Goal: Find specific page/section: Find specific page/section

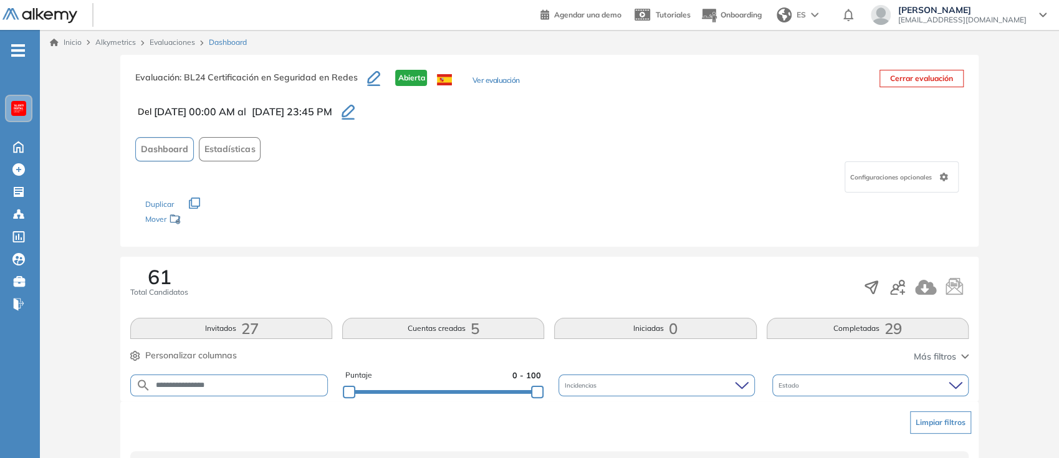
click at [180, 40] on link "Evaluaciones" at bounding box center [173, 41] width 46 height 9
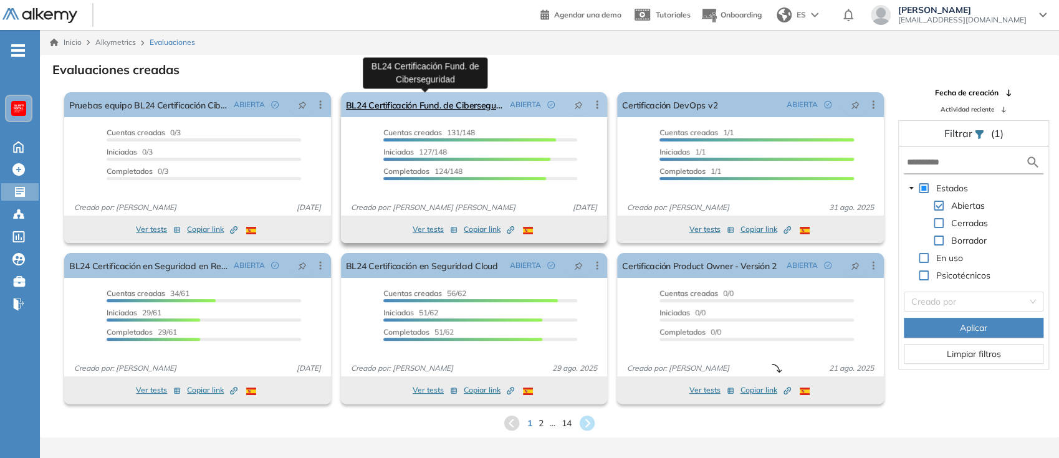
click at [454, 103] on link "BL24 Certificación Fund. de Ciberseguridad" at bounding box center [426, 104] width 160 height 25
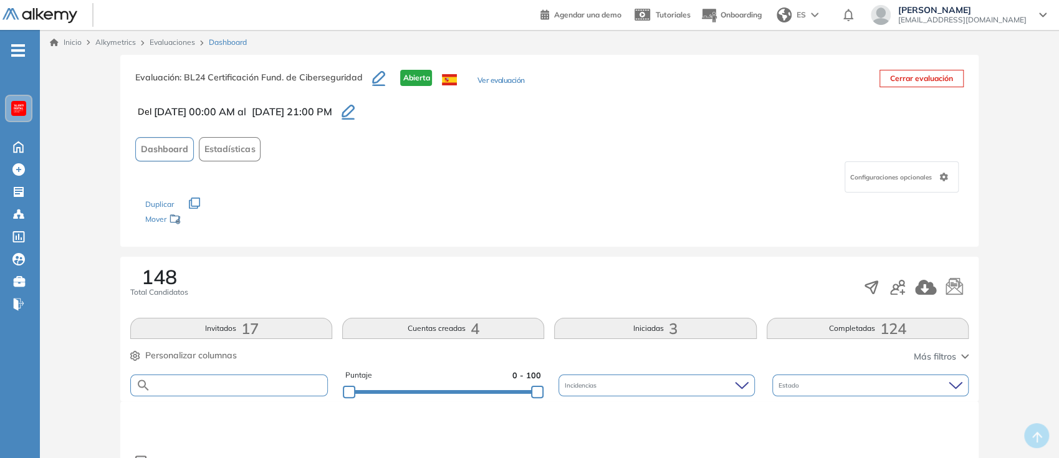
click at [248, 382] on input "text" at bounding box center [239, 385] width 176 height 9
paste input "**********"
type input "**********"
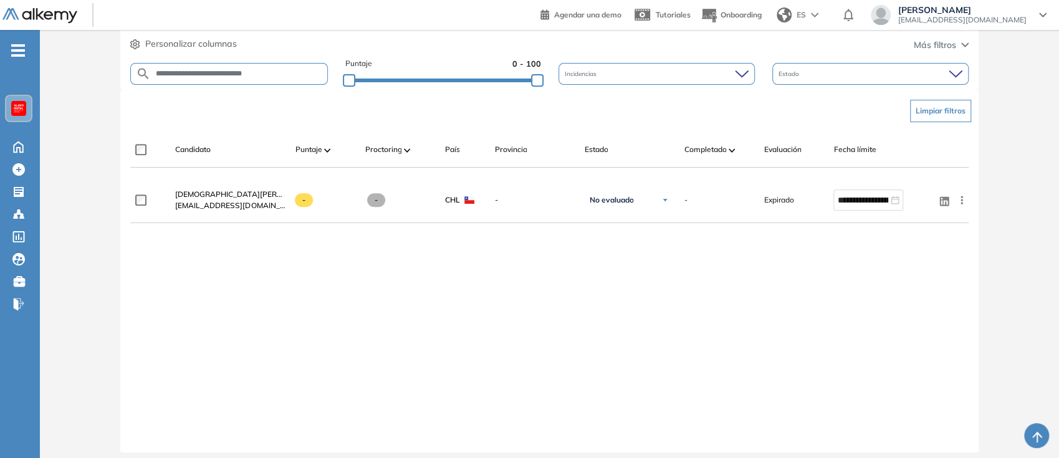
scroll to position [320, 0]
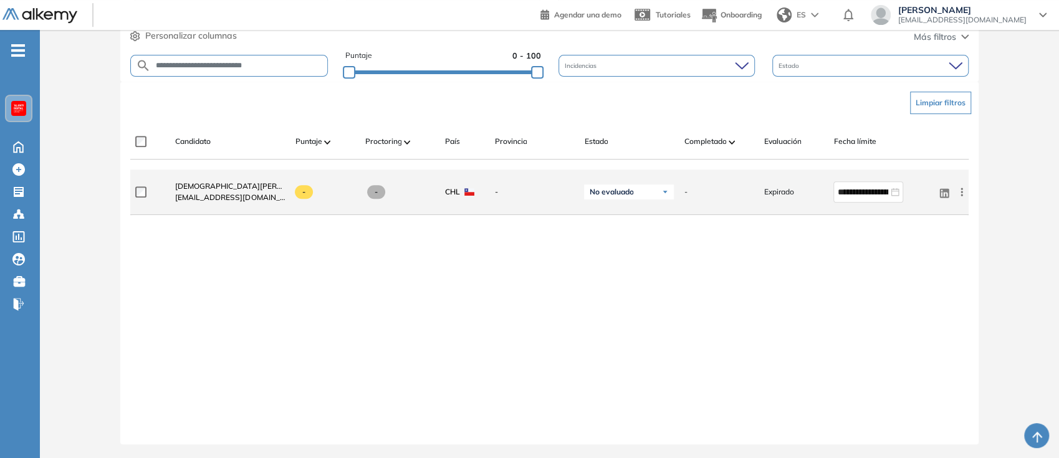
click at [960, 188] on icon at bounding box center [962, 192] width 12 height 12
click at [924, 212] on span "Ver perfil" at bounding box center [917, 215] width 39 height 11
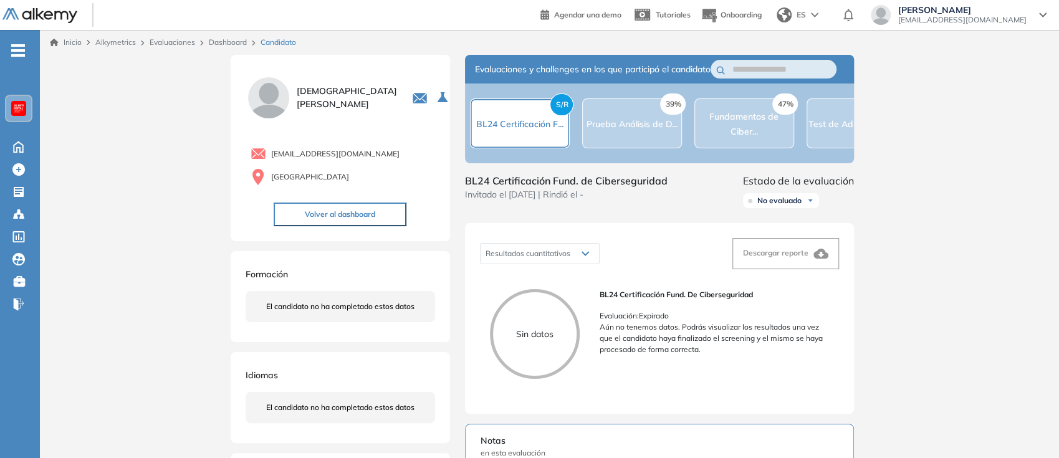
scroll to position [83, 0]
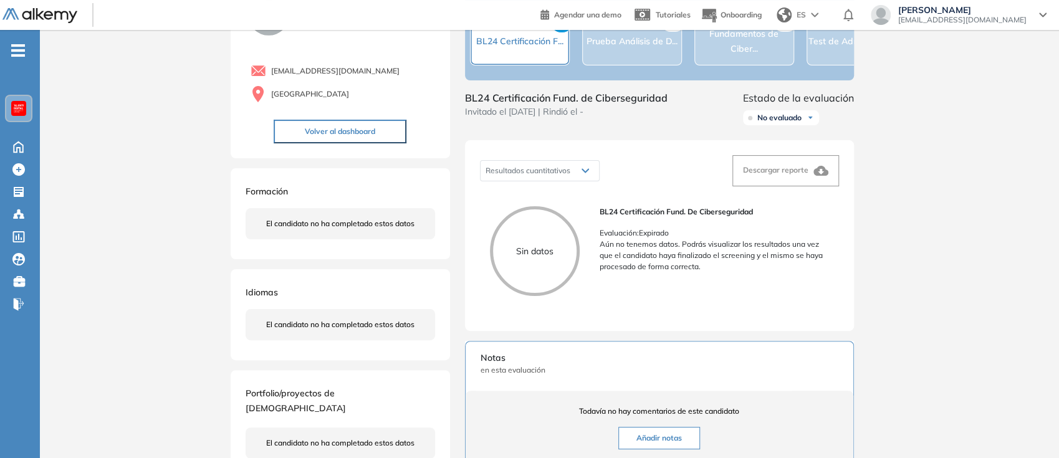
click at [682, 328] on div "Resultados cuantitativos Resultados cuantitativos Descargar reporte Sin datos B…" at bounding box center [659, 235] width 389 height 191
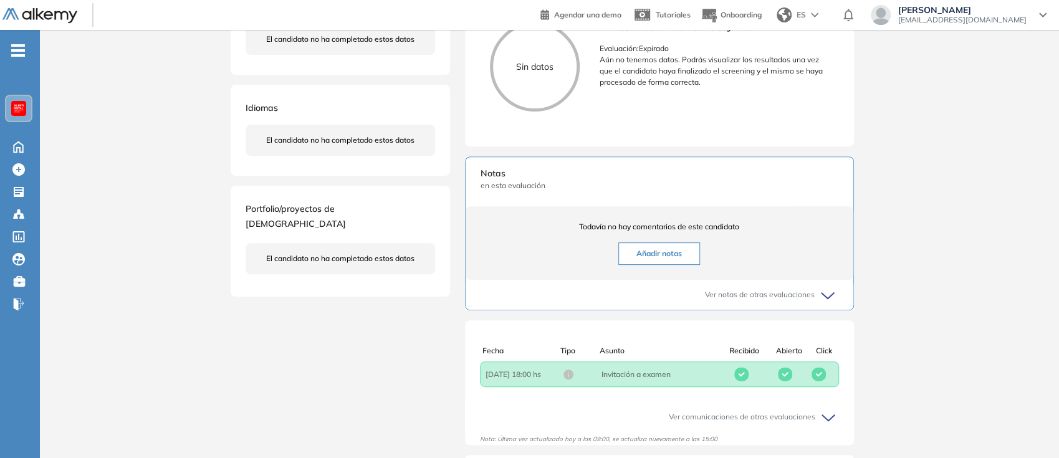
scroll to position [355, 0]
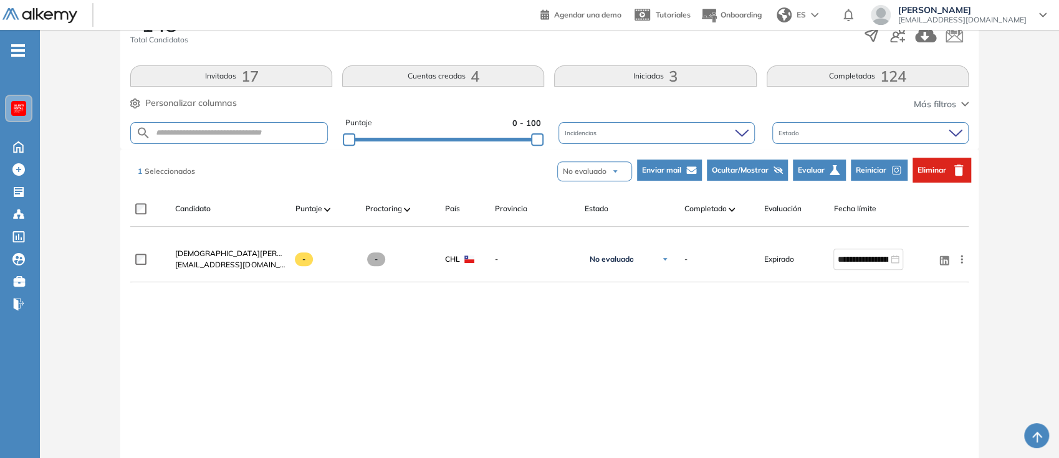
scroll to position [237, 0]
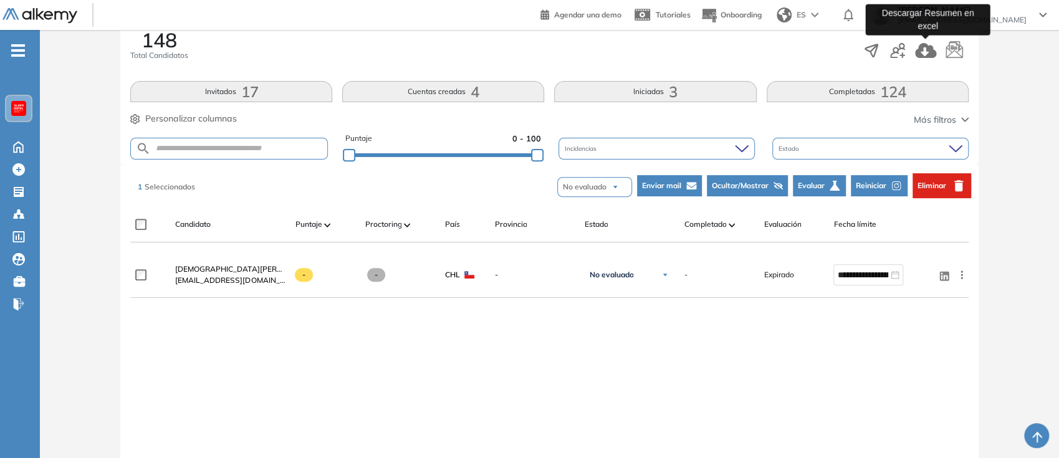
click at [918, 51] on icon "button" at bounding box center [925, 50] width 21 height 15
